Goal: Find contact information: Find phone

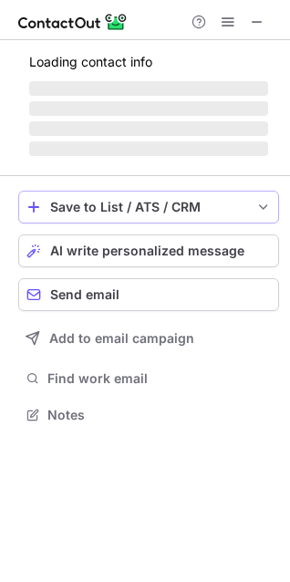
scroll to position [442, 290]
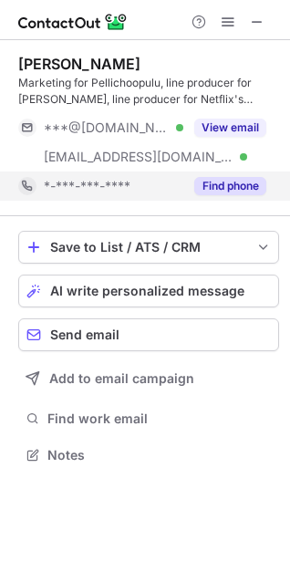
click at [215, 191] on button "Find phone" at bounding box center [230, 186] width 72 height 18
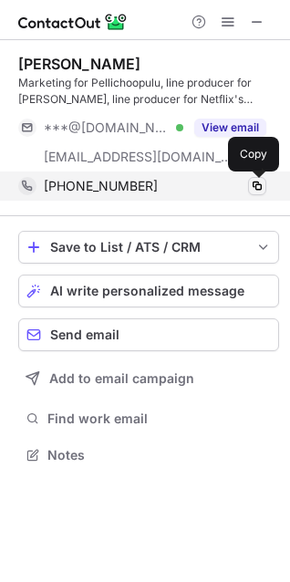
click at [253, 188] on span at bounding box center [257, 186] width 15 height 15
click at [255, 183] on span at bounding box center [257, 186] width 15 height 15
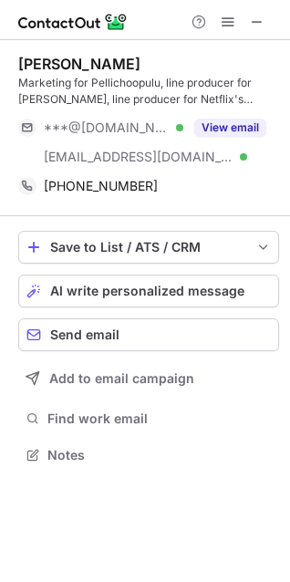
scroll to position [8, 8]
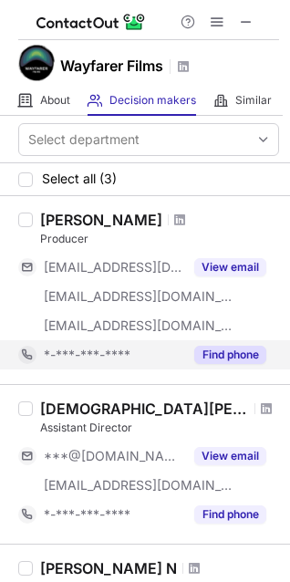
click at [241, 365] on div "Find phone" at bounding box center [224, 355] width 83 height 29
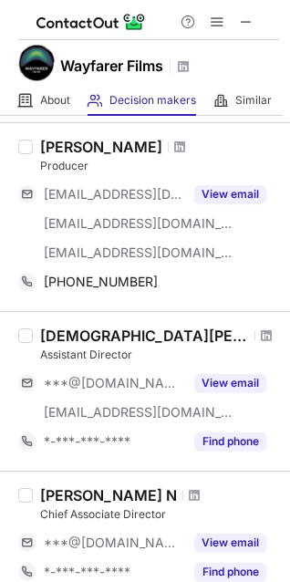
scroll to position [72, 0]
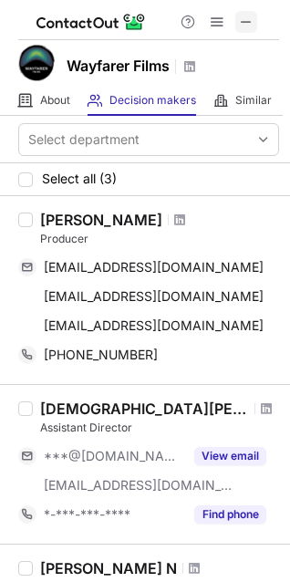
click at [246, 27] on span at bounding box center [246, 22] width 15 height 15
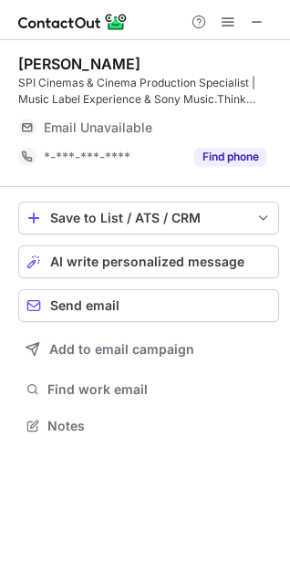
scroll to position [413, 290]
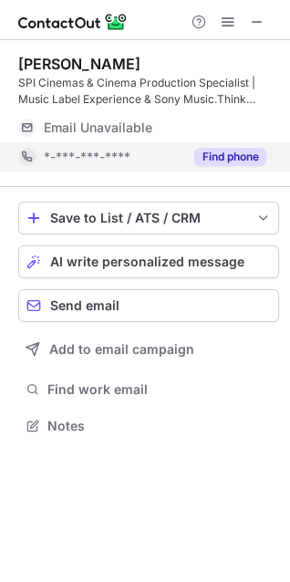
click at [227, 148] on button "Find phone" at bounding box center [230, 157] width 72 height 18
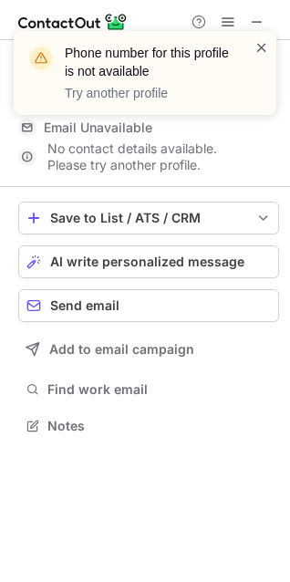
drag, startPoint x: 258, startPoint y: 20, endPoint x: 261, endPoint y: 41, distance: 21.2
click at [261, 41] on div "Phone number for this profile is not available Try another profile" at bounding box center [145, 80] width 292 height 135
click at [261, 41] on span at bounding box center [262, 47] width 15 height 18
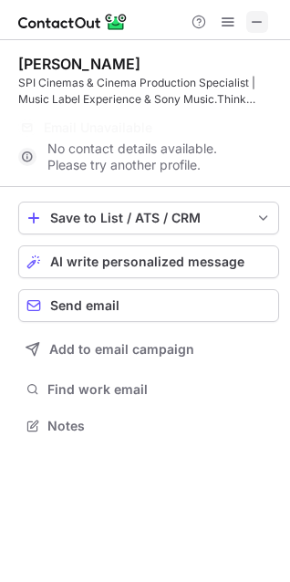
click at [255, 23] on span at bounding box center [257, 22] width 15 height 15
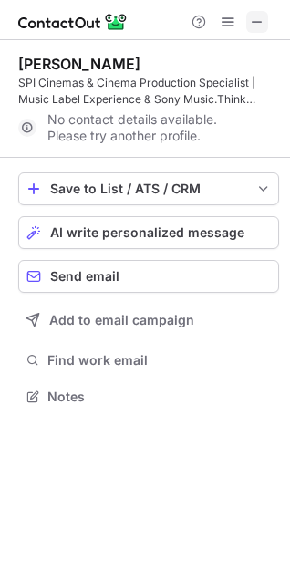
scroll to position [383, 290]
click at [266, 21] on button at bounding box center [257, 22] width 22 height 22
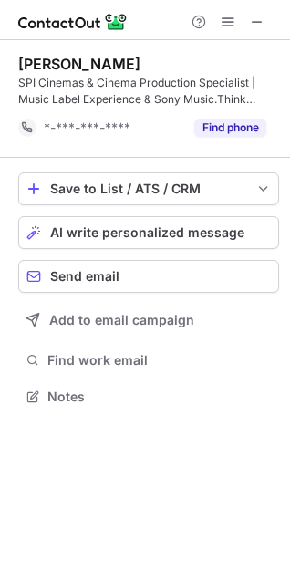
scroll to position [383, 290]
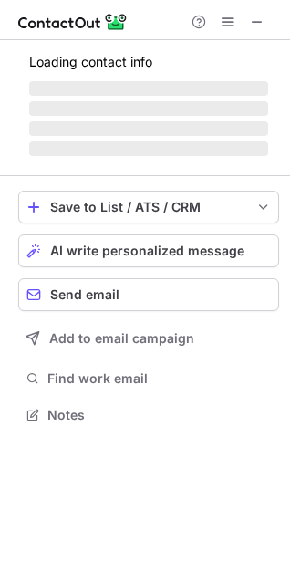
scroll to position [8, 8]
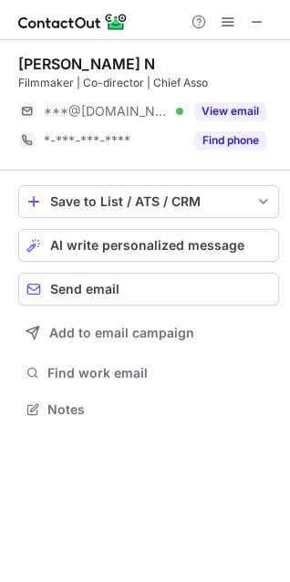
scroll to position [8, 8]
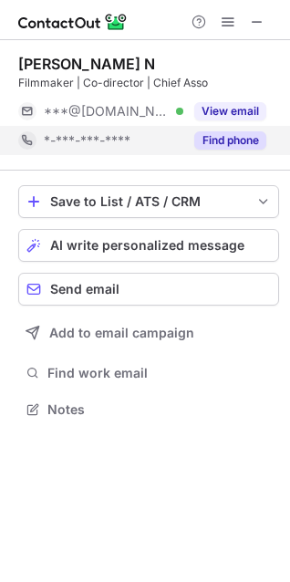
click at [229, 142] on button "Find phone" at bounding box center [230, 140] width 72 height 18
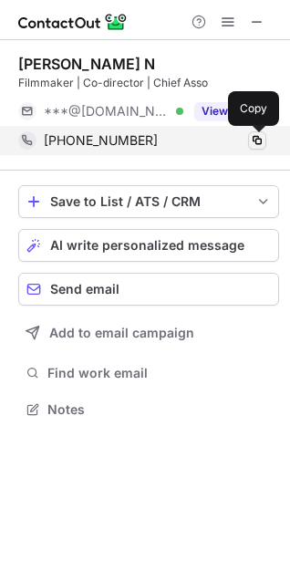
click at [251, 140] on span at bounding box center [257, 140] width 15 height 15
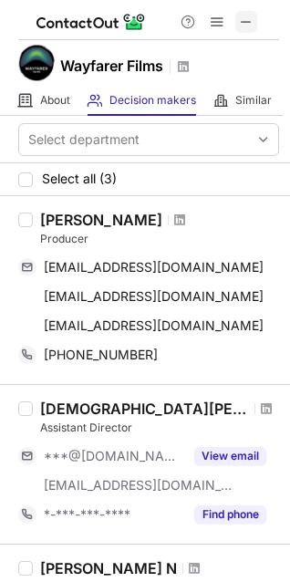
click at [244, 29] on span at bounding box center [246, 22] width 15 height 15
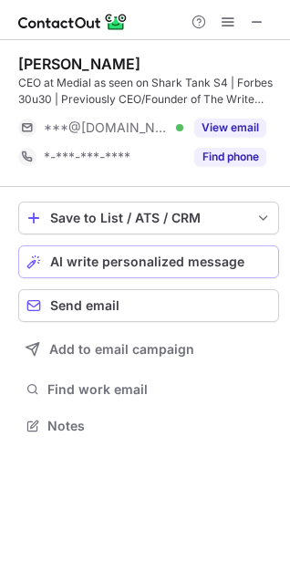
scroll to position [413, 290]
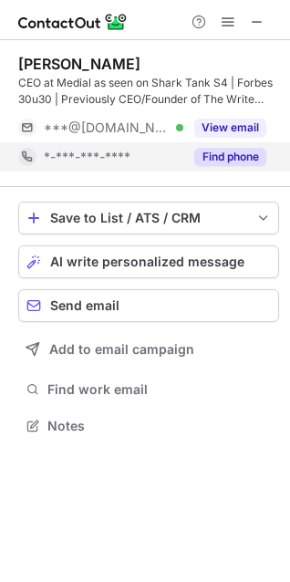
click at [224, 150] on button "Find phone" at bounding box center [230, 157] width 72 height 18
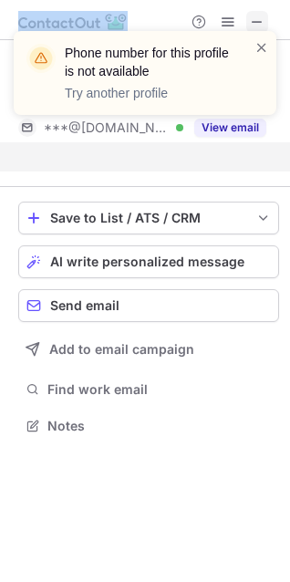
scroll to position [383, 290]
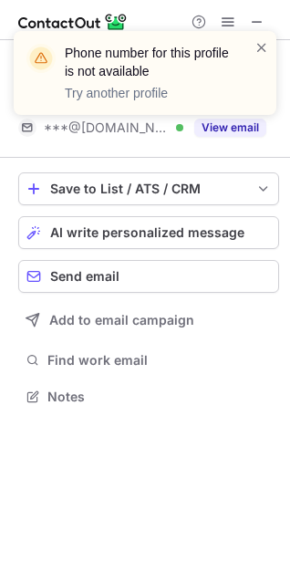
drag, startPoint x: 260, startPoint y: 50, endPoint x: 259, endPoint y: 25, distance: 25.6
click at [259, 25] on div "Phone number for this profile is not available Try another profile" at bounding box center [145, 80] width 292 height 135
click at [259, 46] on span at bounding box center [262, 47] width 15 height 18
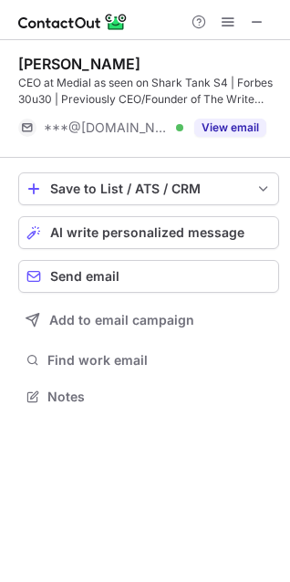
click at [257, 16] on div "Phone number for this profile is not available Try another profile" at bounding box center [145, 80] width 292 height 135
click at [253, 24] on span at bounding box center [257, 22] width 15 height 15
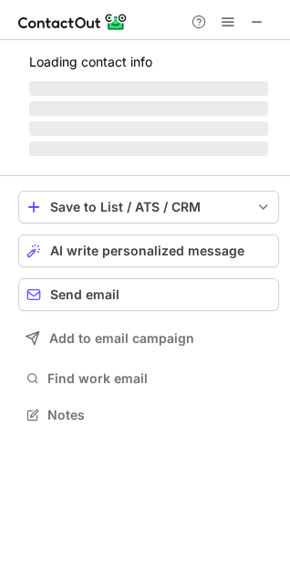
scroll to position [413, 290]
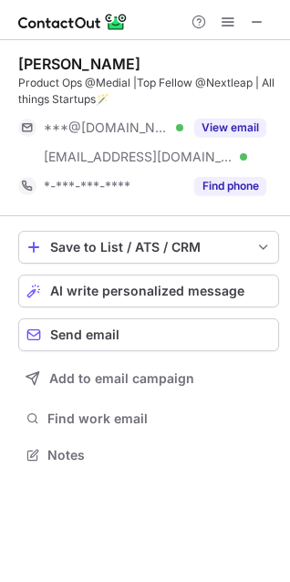
scroll to position [442, 290]
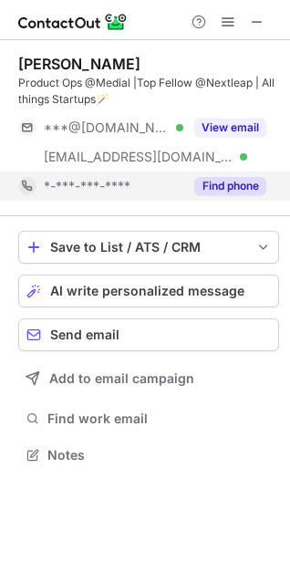
click at [213, 183] on button "Find phone" at bounding box center [230, 186] width 72 height 18
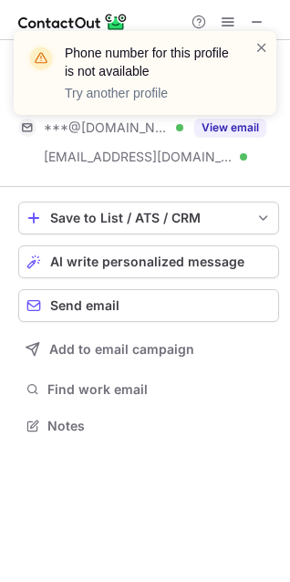
scroll to position [413, 290]
click at [262, 47] on span at bounding box center [262, 47] width 15 height 18
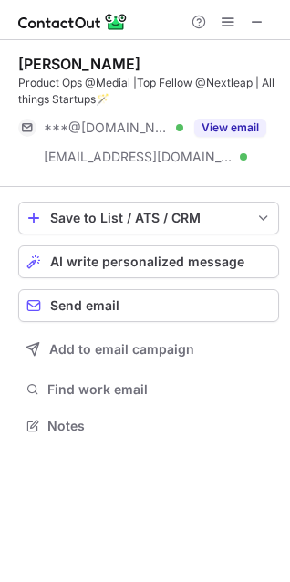
click at [255, 21] on div "Phone number for this profile is not available Try another profile" at bounding box center [145, 31] width 292 height 37
click at [251, 29] on span at bounding box center [257, 22] width 15 height 15
